Goal: Information Seeking & Learning: Understand process/instructions

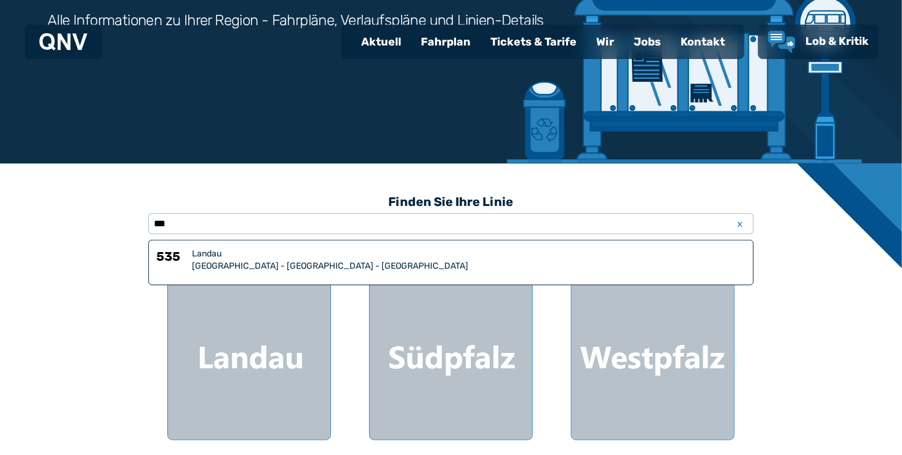
scroll to position [183, 0]
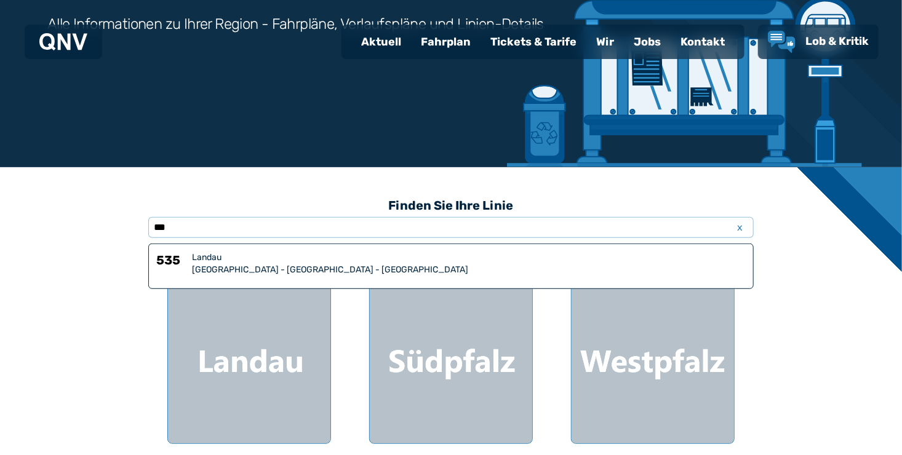
click at [359, 266] on div "[GEOGRAPHIC_DATA] - [GEOGRAPHIC_DATA] - [GEOGRAPHIC_DATA]" at bounding box center [469, 270] width 554 height 12
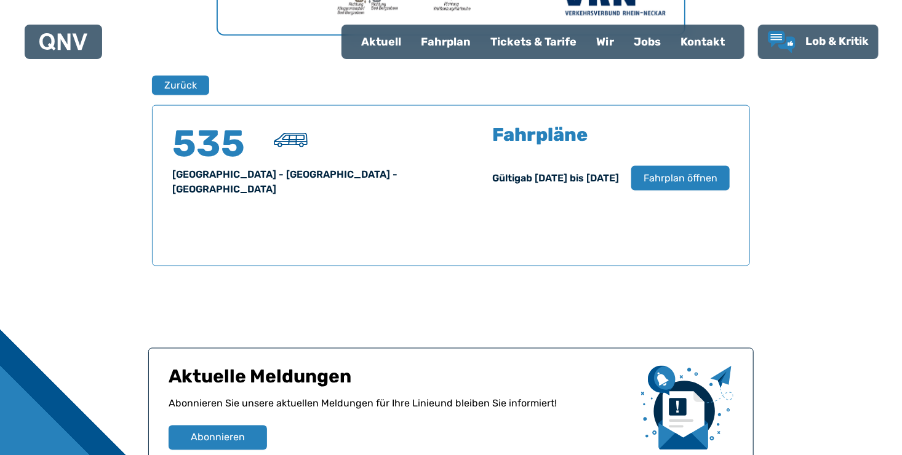
scroll to position [811, 0]
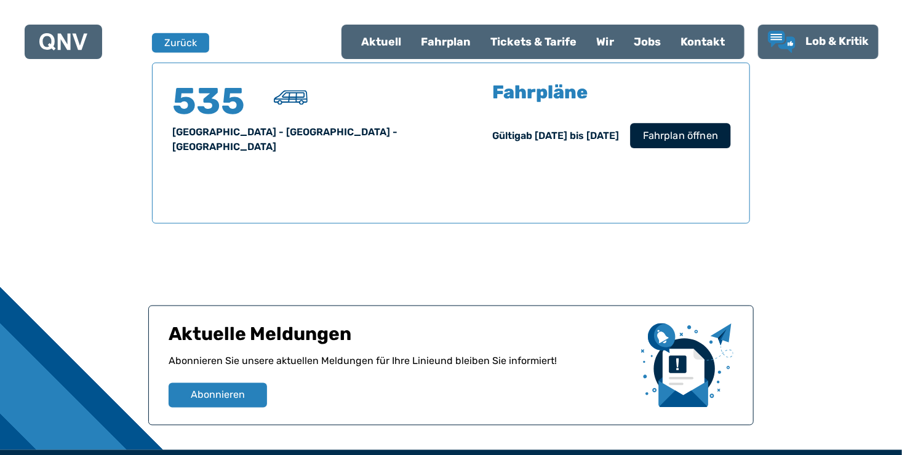
click at [675, 131] on span "Fahrplan öffnen" at bounding box center [680, 136] width 75 height 15
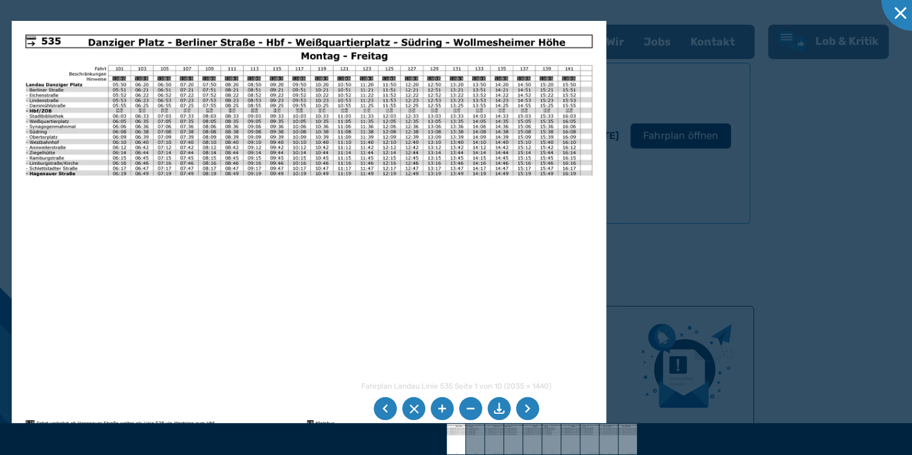
click at [528, 411] on li at bounding box center [527, 409] width 23 height 23
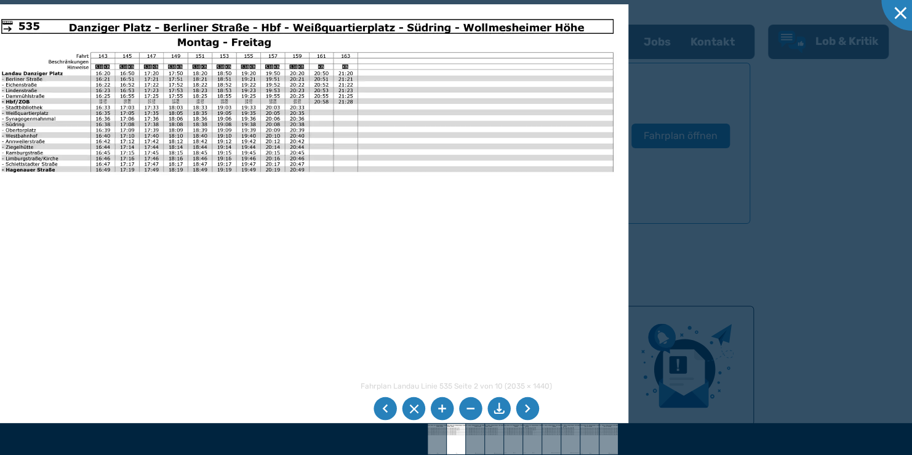
click at [309, 121] on img at bounding box center [307, 231] width 643 height 454
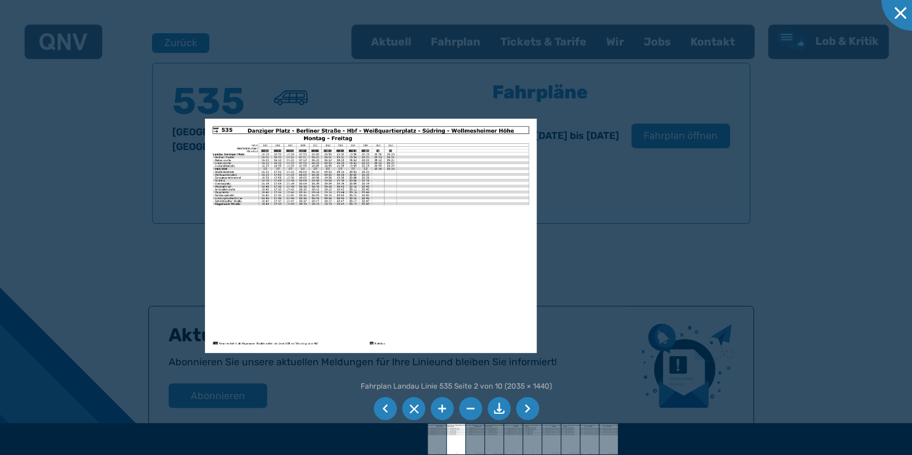
click at [419, 406] on li at bounding box center [413, 409] width 23 height 23
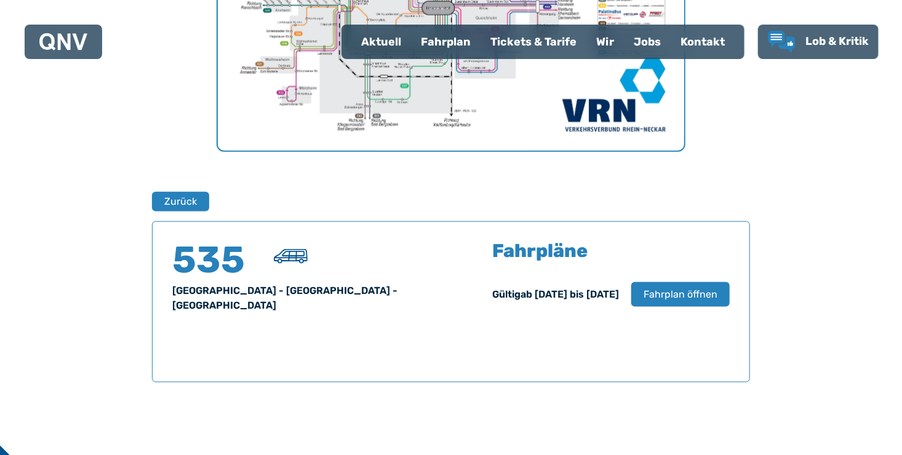
scroll to position [633, 0]
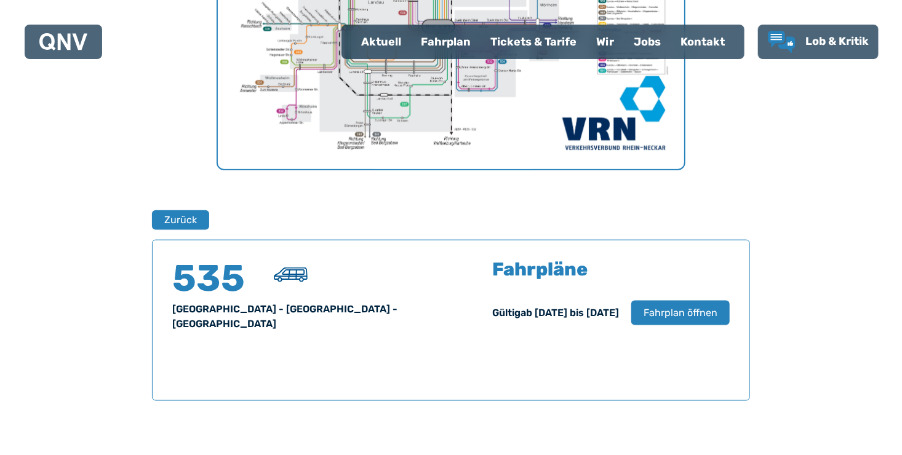
click at [442, 35] on div "Fahrplan" at bounding box center [446, 42] width 70 height 32
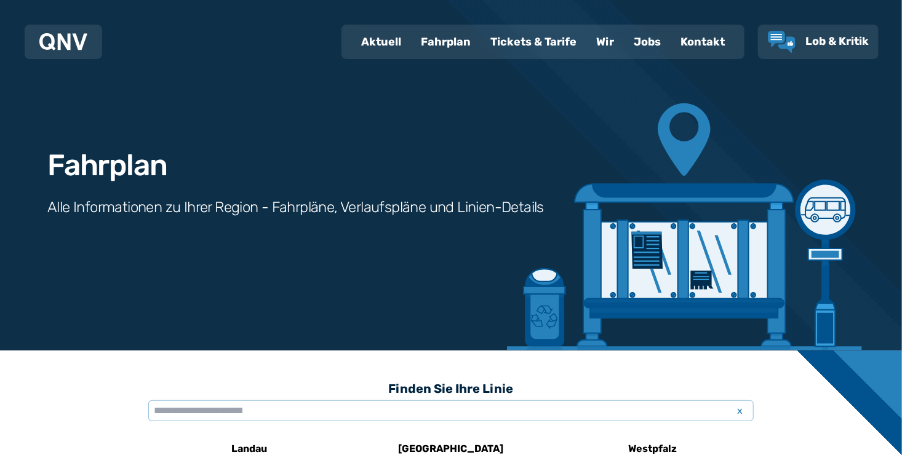
click at [249, 409] on input "text" at bounding box center [451, 411] width 606 height 21
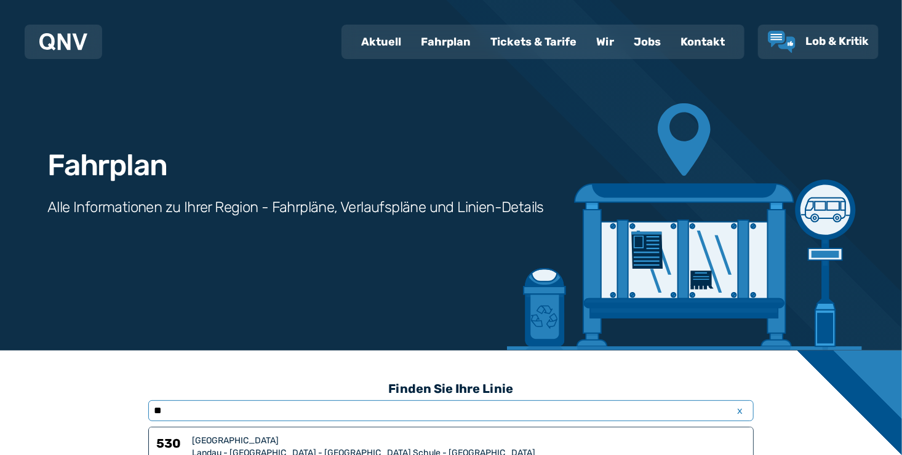
type input "***"
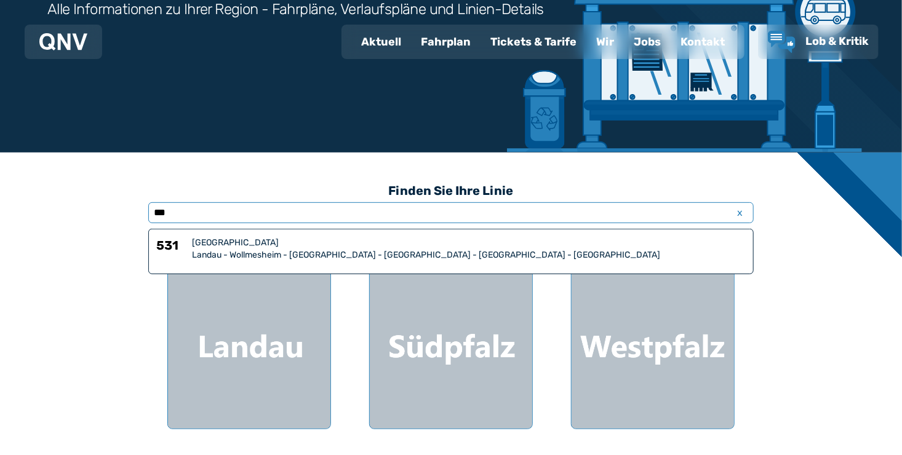
scroll to position [200, 0]
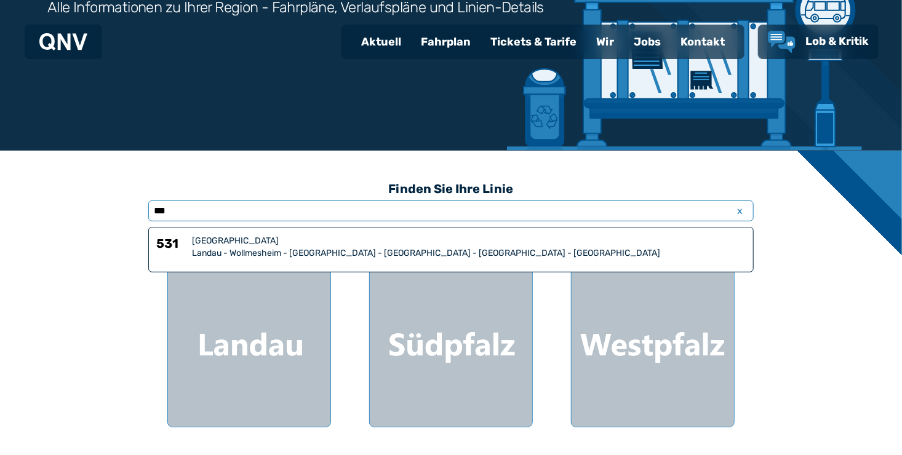
click at [332, 246] on div "[GEOGRAPHIC_DATA]" at bounding box center [469, 241] width 554 height 12
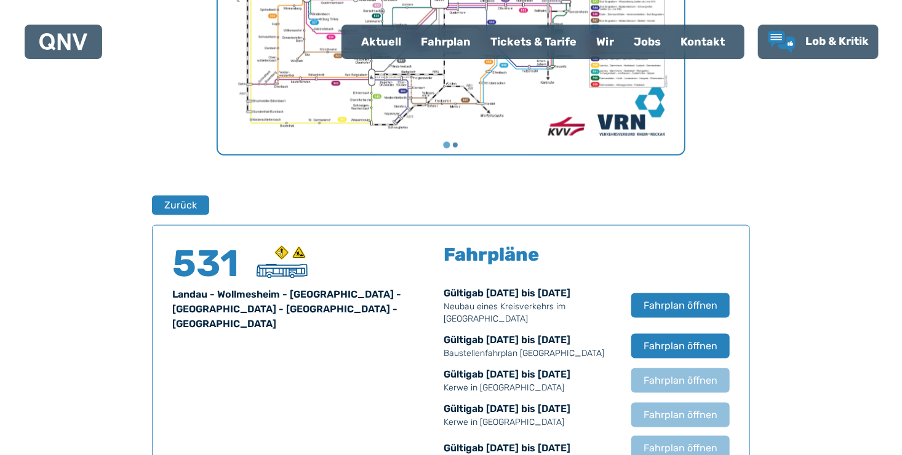
scroll to position [811, 0]
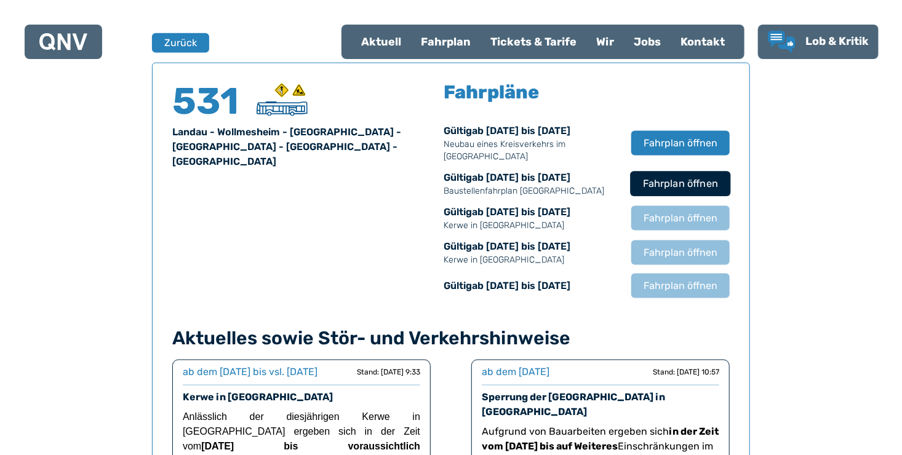
click at [683, 185] on span "Fahrplan öffnen" at bounding box center [680, 184] width 75 height 15
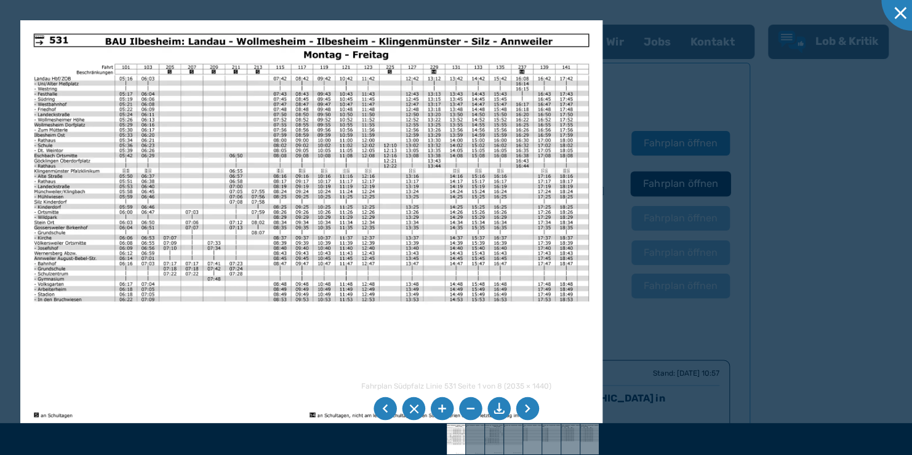
click at [524, 408] on li at bounding box center [527, 409] width 23 height 23
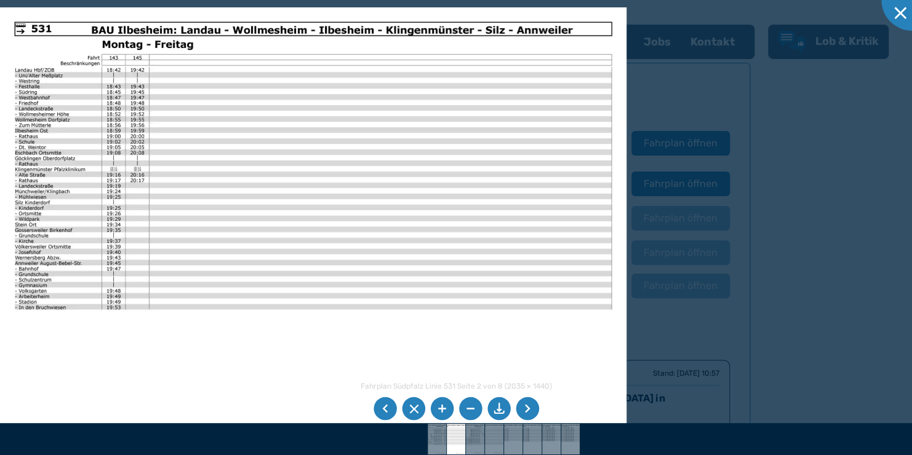
click at [414, 406] on li at bounding box center [413, 409] width 23 height 23
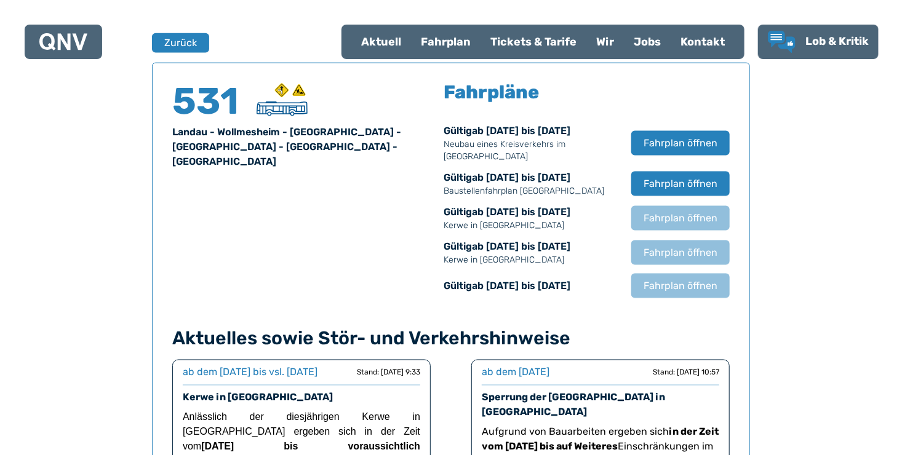
click at [448, 43] on div "Fahrplan" at bounding box center [446, 42] width 70 height 32
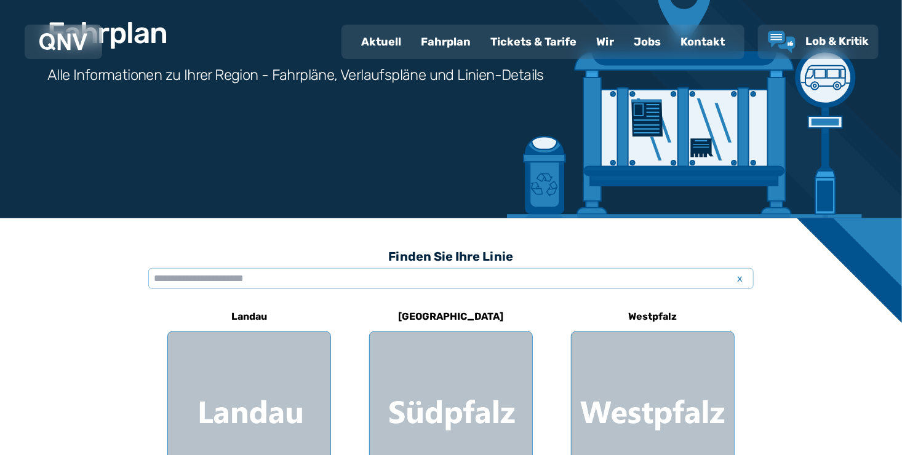
scroll to position [133, 0]
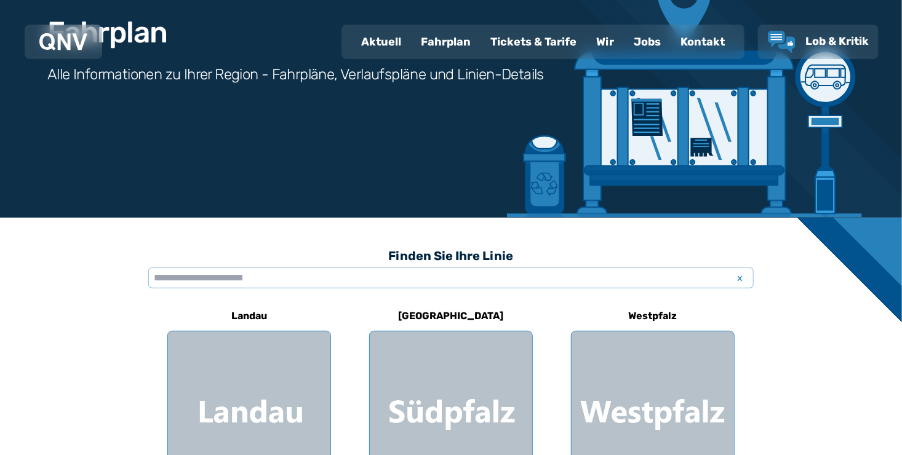
click at [310, 276] on input "text" at bounding box center [451, 278] width 606 height 21
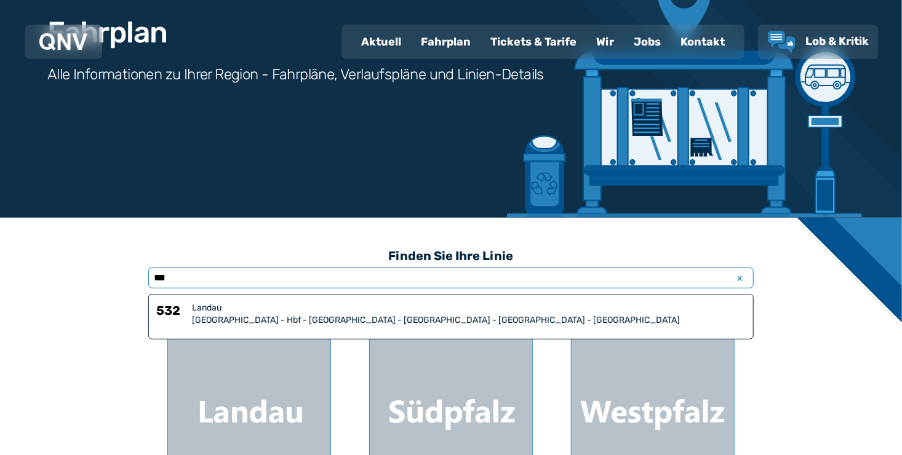
type input "***"
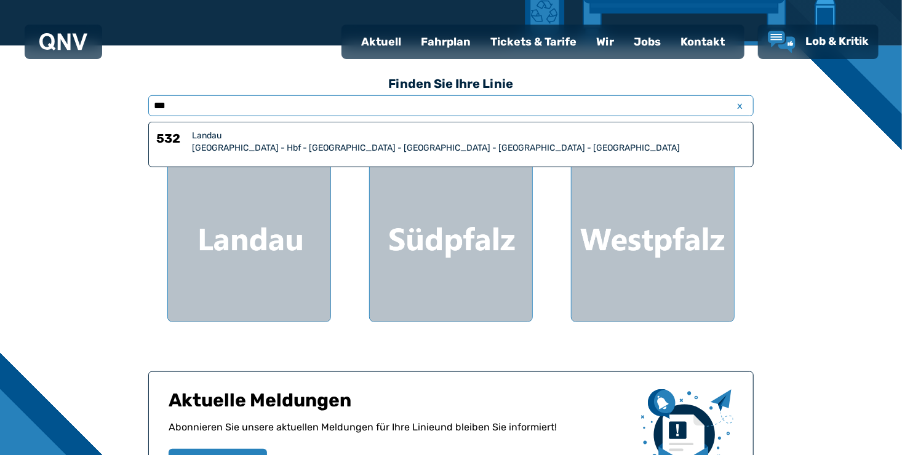
scroll to position [305, 0]
click at [353, 145] on div "[GEOGRAPHIC_DATA] - Hbf - [GEOGRAPHIC_DATA] - [GEOGRAPHIC_DATA] - [GEOGRAPHIC_D…" at bounding box center [469, 148] width 554 height 12
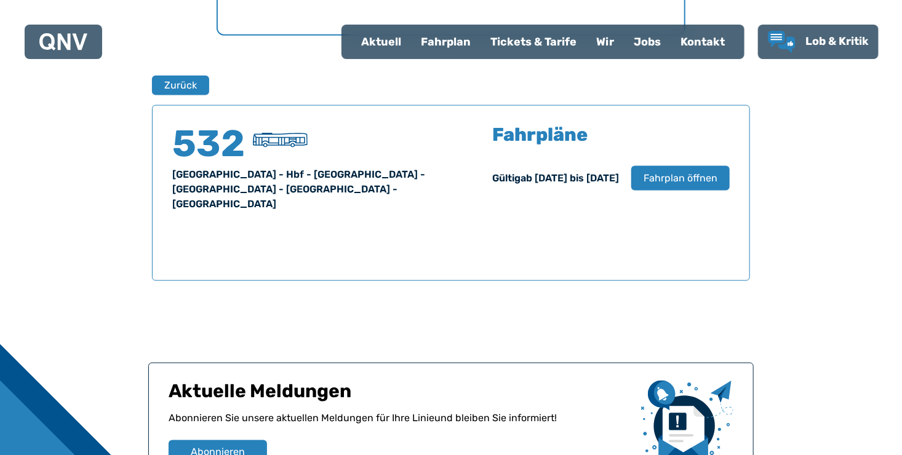
scroll to position [811, 0]
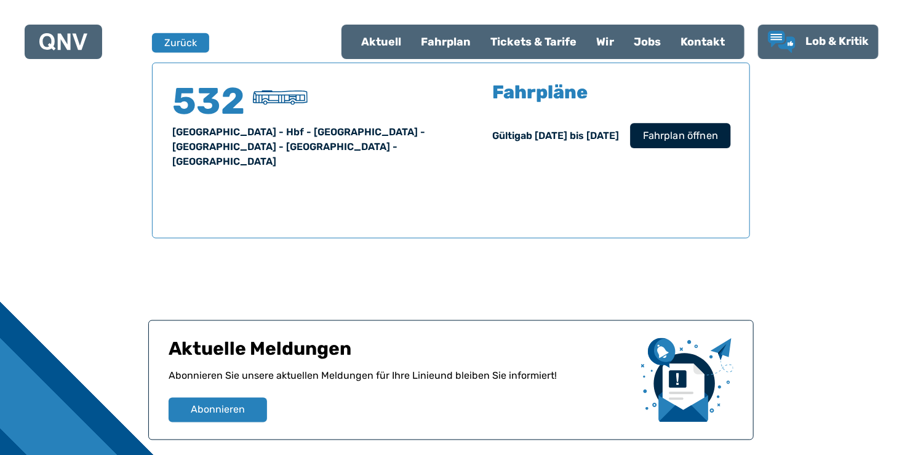
click at [675, 142] on span "Fahrplan öffnen" at bounding box center [680, 136] width 75 height 15
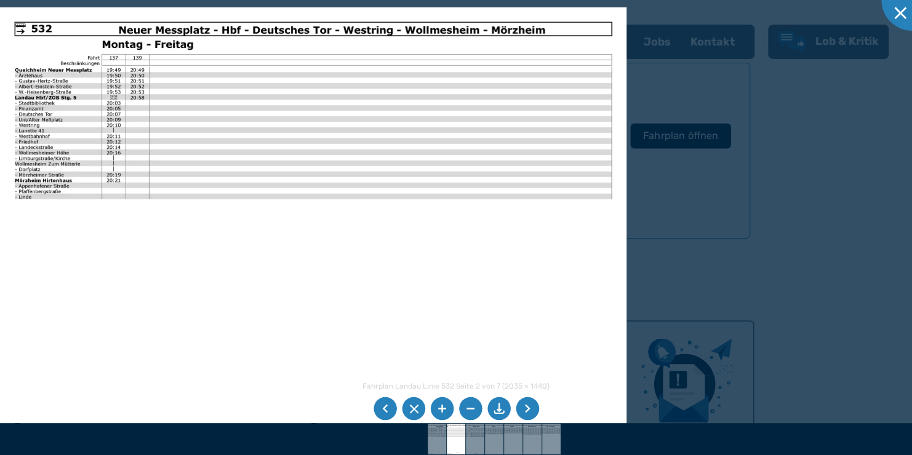
click at [414, 403] on li at bounding box center [413, 409] width 23 height 23
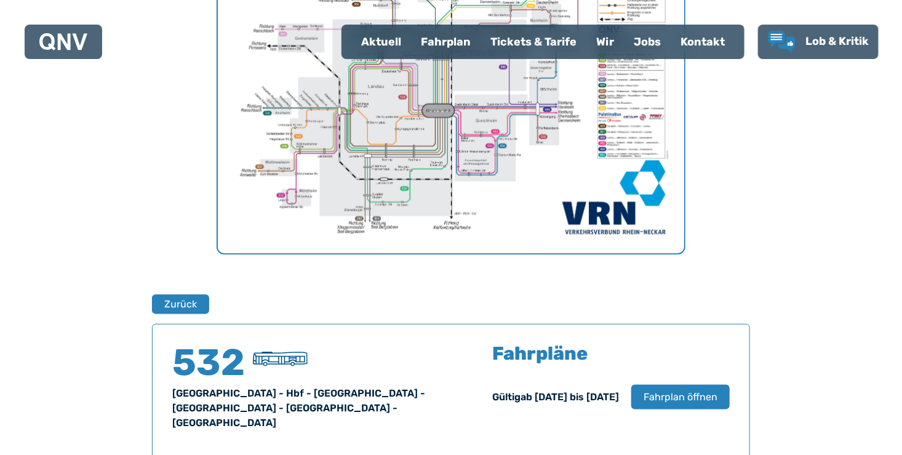
scroll to position [549, 0]
click at [192, 303] on button "Zurück" at bounding box center [180, 305] width 57 height 20
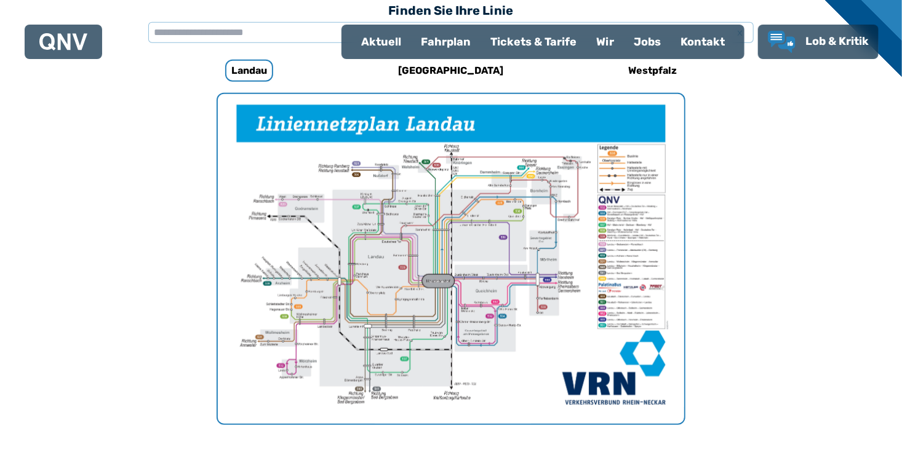
scroll to position [379, 0]
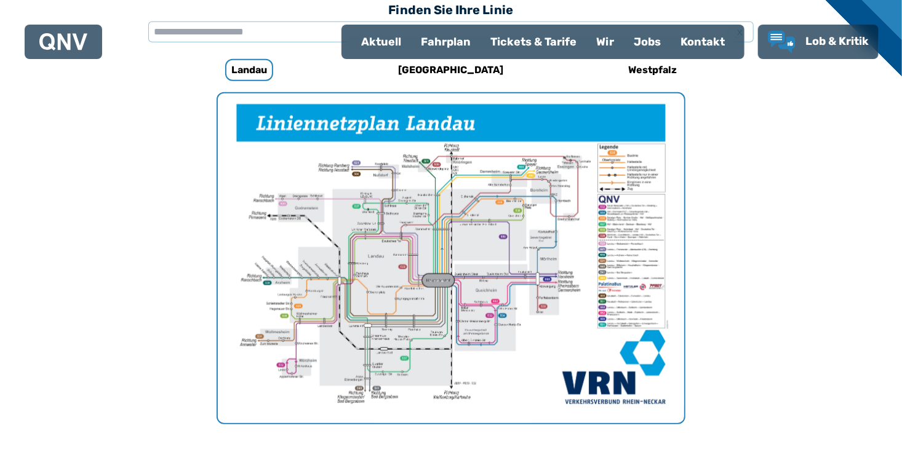
click at [448, 45] on div "Fahrplan" at bounding box center [446, 42] width 70 height 32
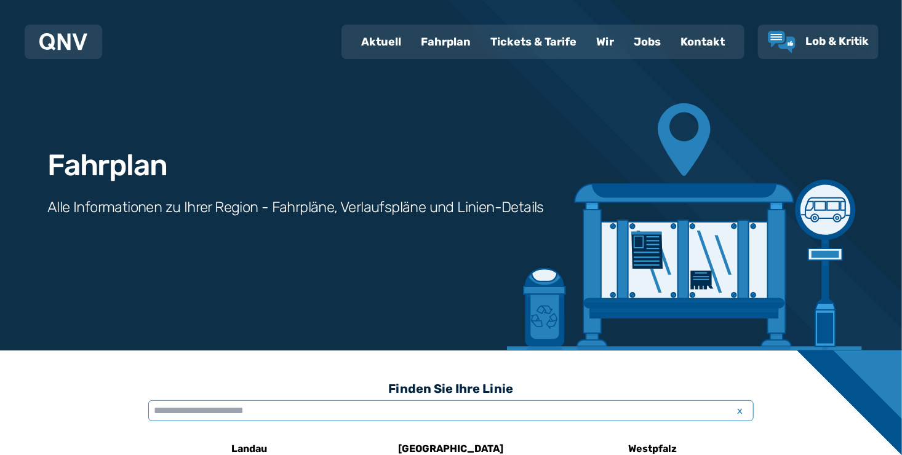
click at [291, 410] on input "text" at bounding box center [451, 411] width 606 height 21
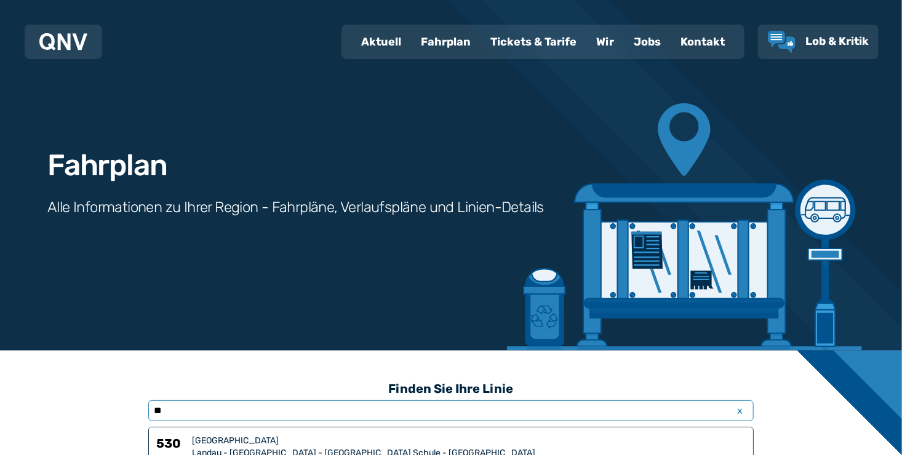
type input "***"
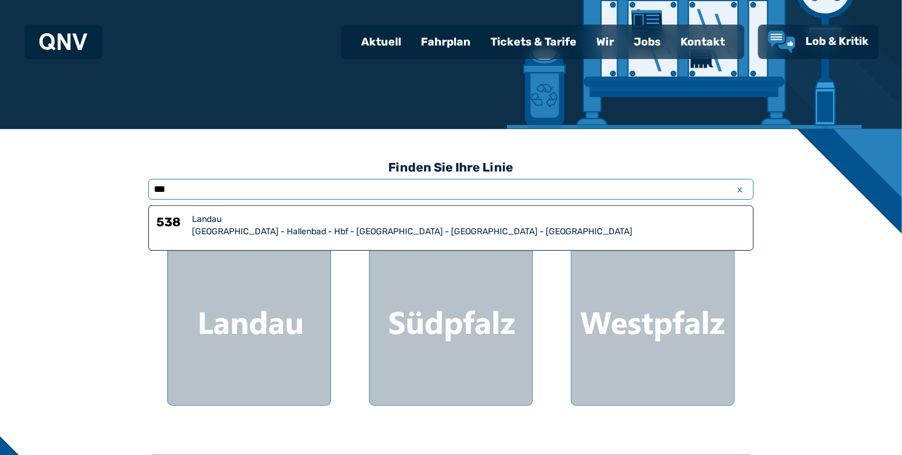
scroll to position [224, 0]
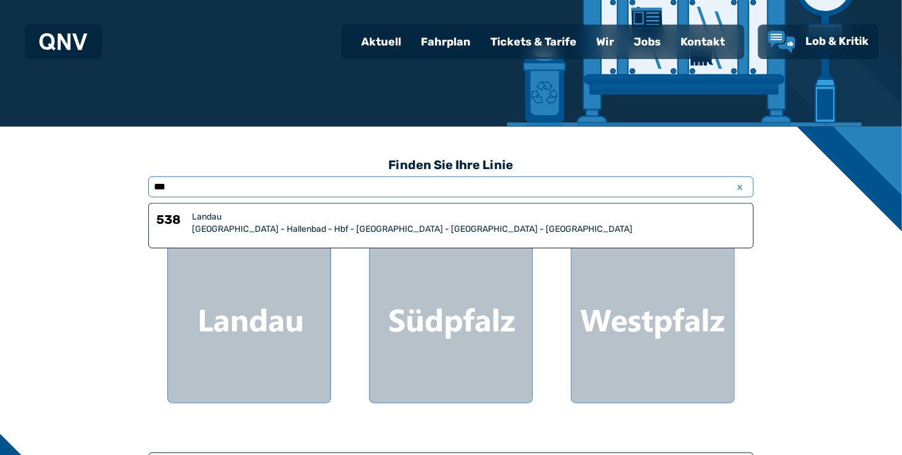
click at [399, 225] on div "[GEOGRAPHIC_DATA] - Hallenbad - Hbf - [GEOGRAPHIC_DATA] - [GEOGRAPHIC_DATA] - […" at bounding box center [469, 229] width 554 height 12
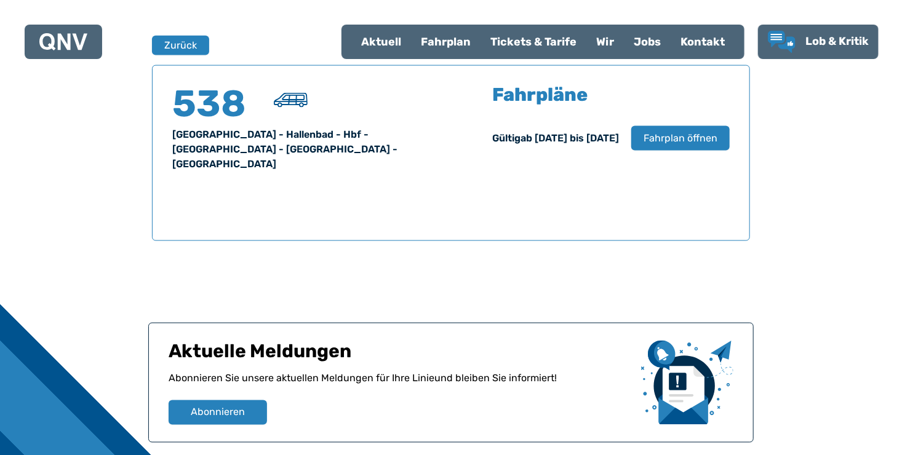
scroll to position [811, 0]
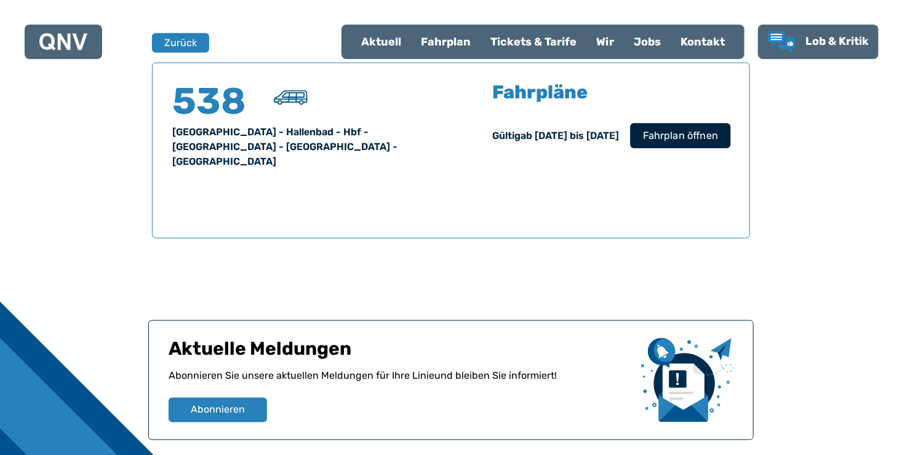
click at [687, 143] on button "Fahrplan öffnen" at bounding box center [680, 135] width 100 height 25
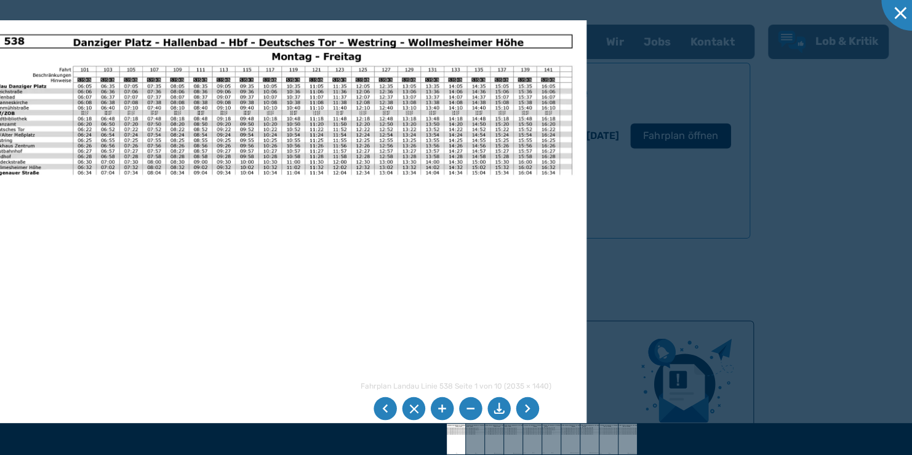
click at [529, 414] on li at bounding box center [527, 409] width 23 height 23
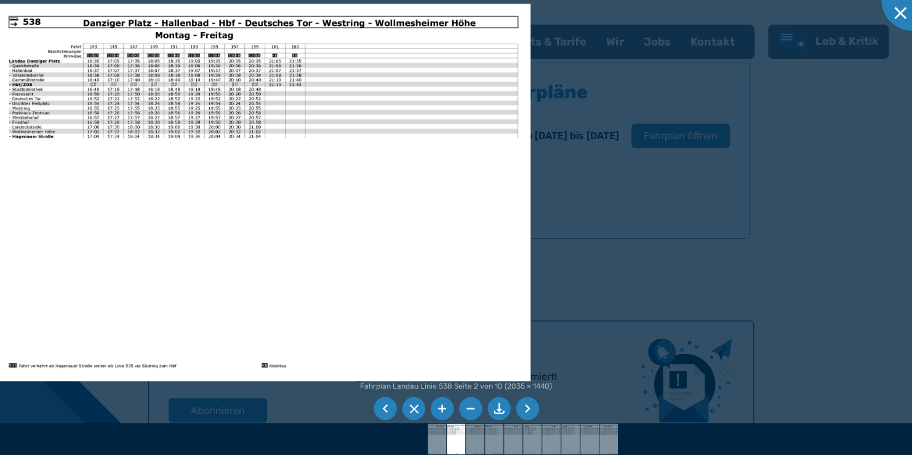
click at [268, 130] on img at bounding box center [263, 193] width 534 height 378
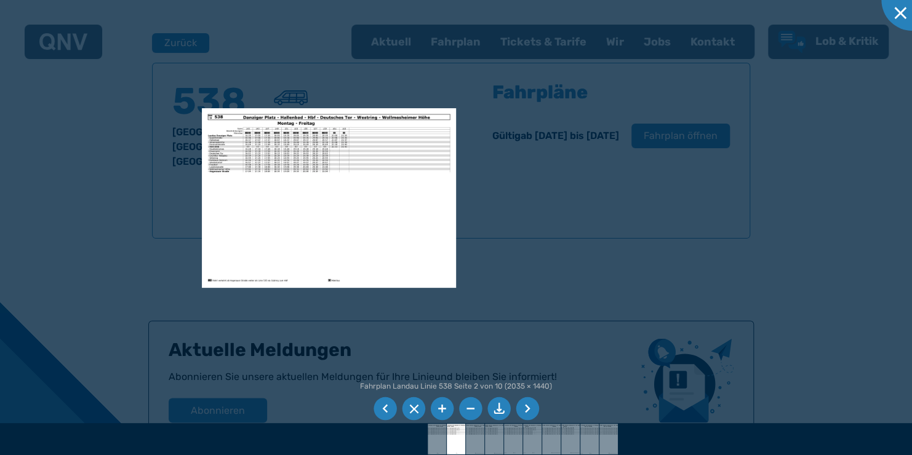
click at [582, 210] on div at bounding box center [456, 227] width 912 height 455
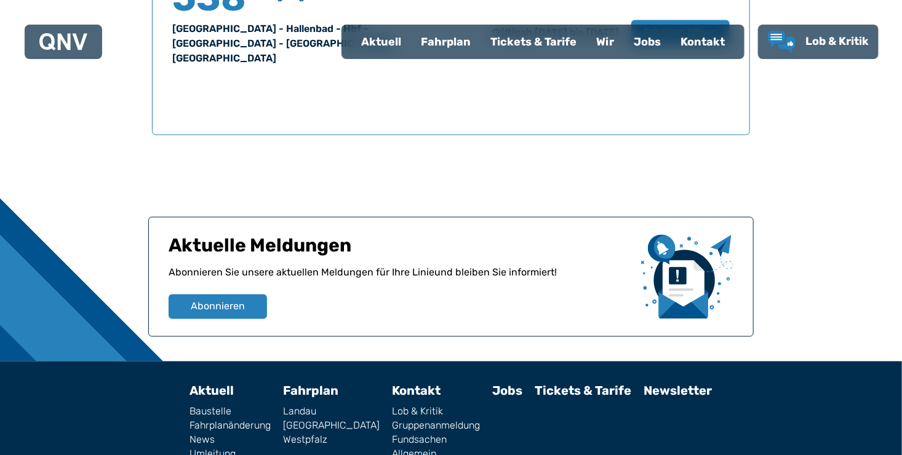
scroll to position [959, 0]
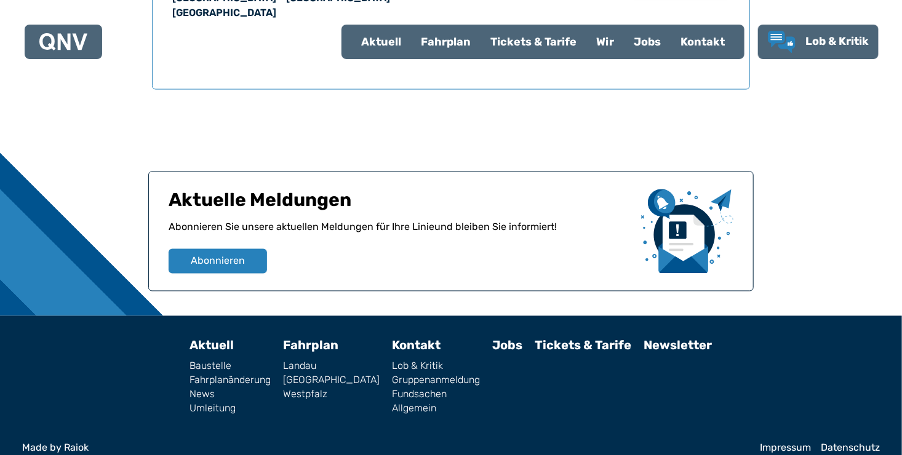
click at [561, 338] on link "Tickets & Tarife" at bounding box center [583, 345] width 97 height 15
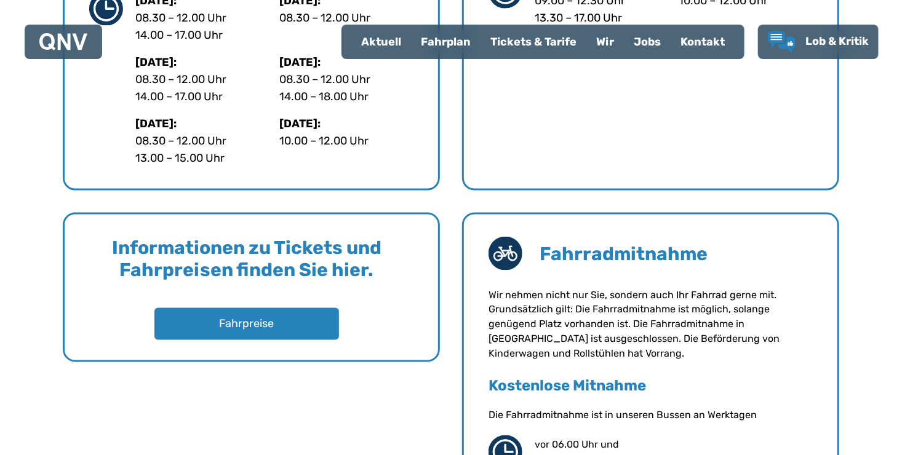
scroll to position [822, 0]
click at [252, 327] on button "Fahrpreise" at bounding box center [246, 324] width 185 height 32
click at [449, 39] on div "Fahrplan" at bounding box center [446, 42] width 70 height 32
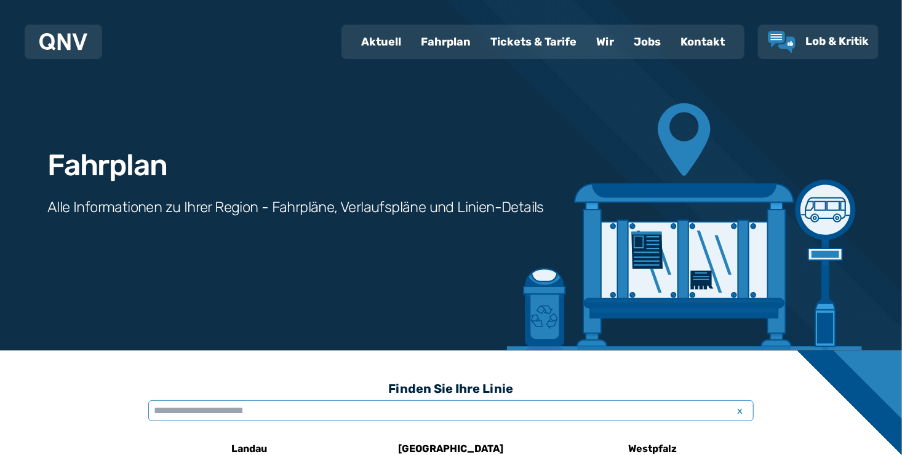
click at [294, 405] on input "text" at bounding box center [451, 411] width 606 height 21
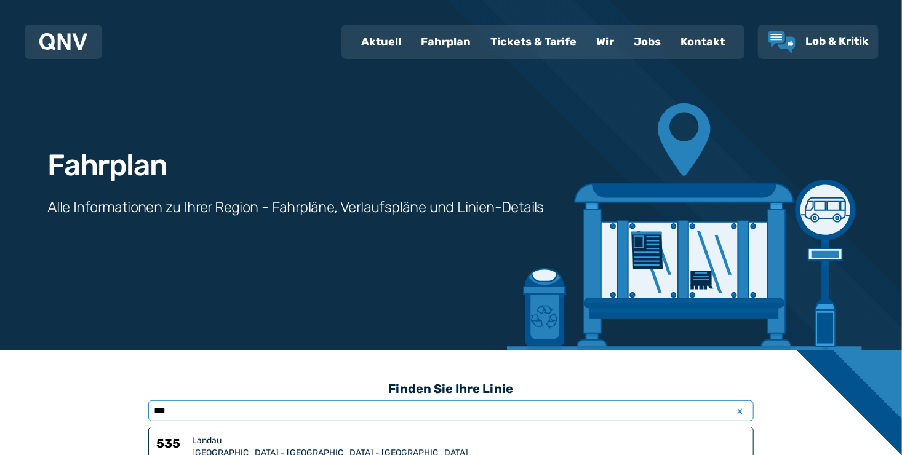
type input "***"
click at [286, 445] on div "Landau" at bounding box center [469, 441] width 554 height 12
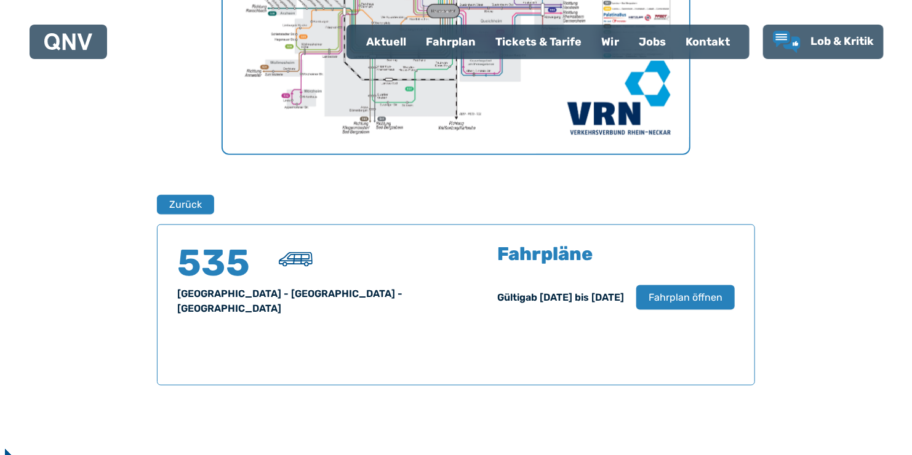
scroll to position [811, 0]
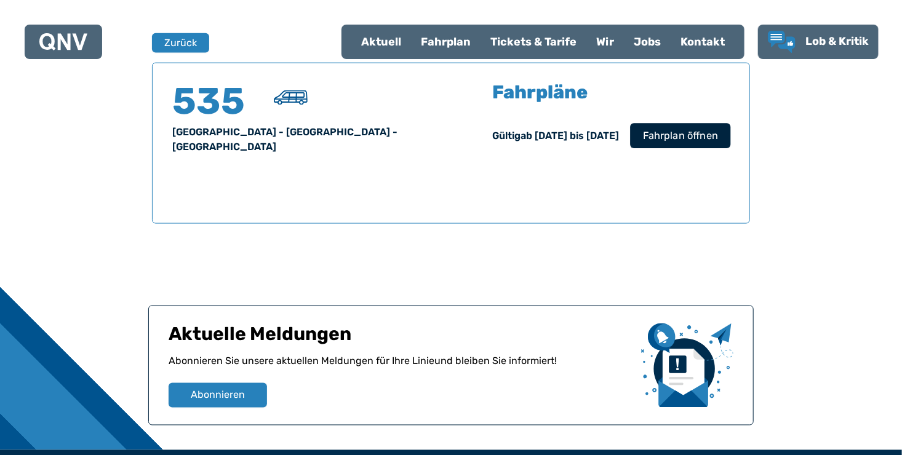
click at [701, 141] on span "Fahrplan öffnen" at bounding box center [680, 136] width 75 height 15
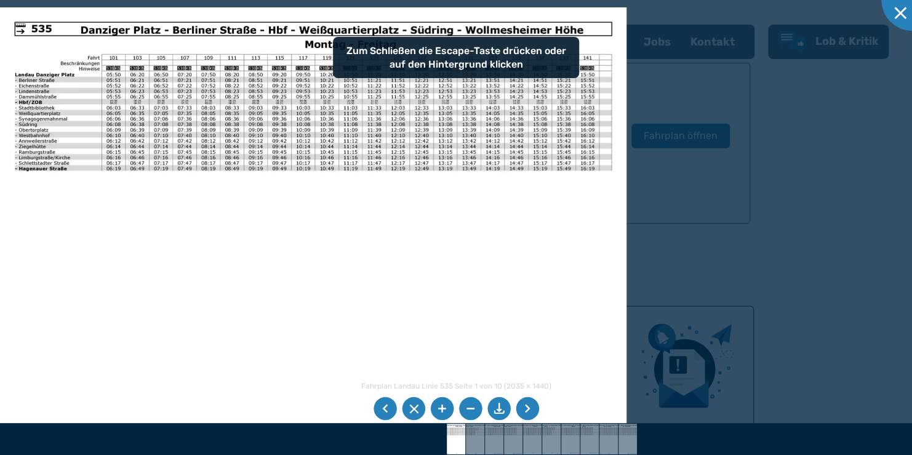
click at [367, 170] on img at bounding box center [313, 228] width 627 height 443
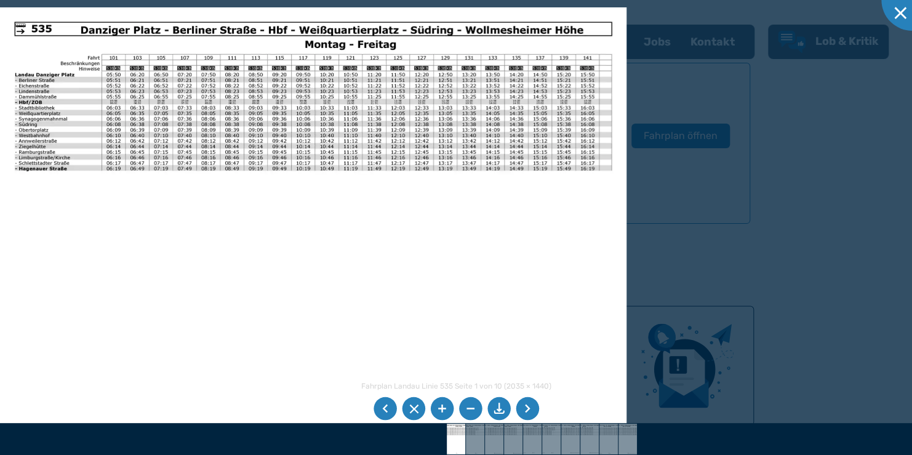
click at [491, 189] on img at bounding box center [313, 228] width 627 height 443
click at [526, 412] on li at bounding box center [527, 409] width 23 height 23
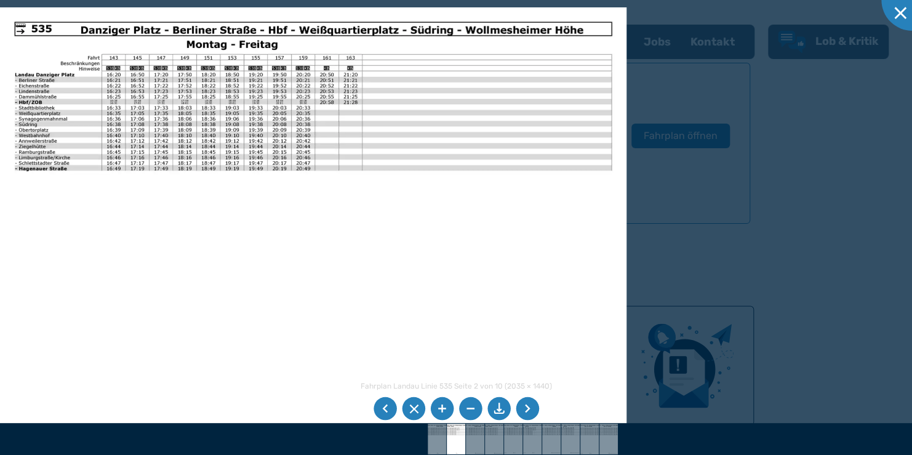
click at [283, 107] on img at bounding box center [313, 228] width 627 height 443
